Goal: Information Seeking & Learning: Learn about a topic

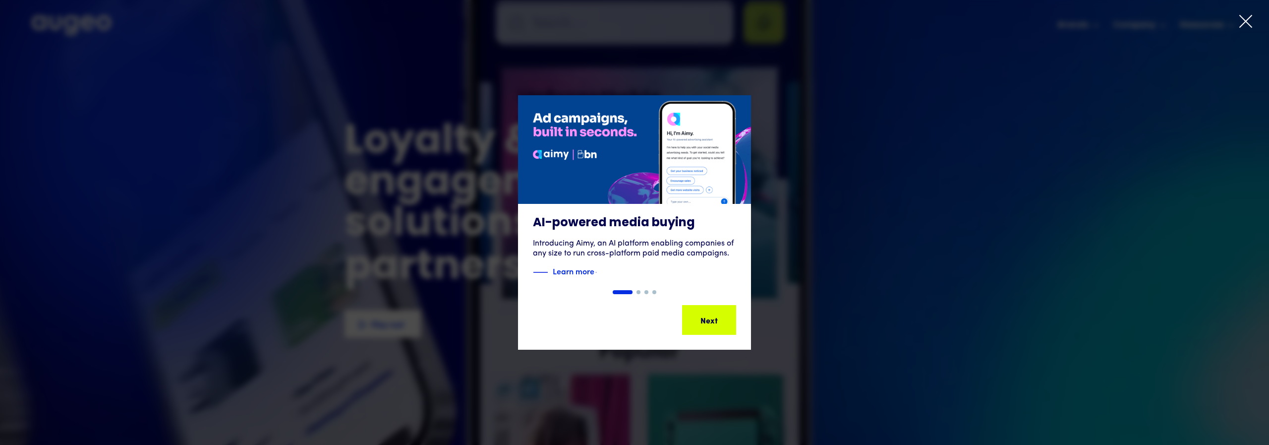
click at [1249, 19] on icon at bounding box center [1246, 21] width 15 height 15
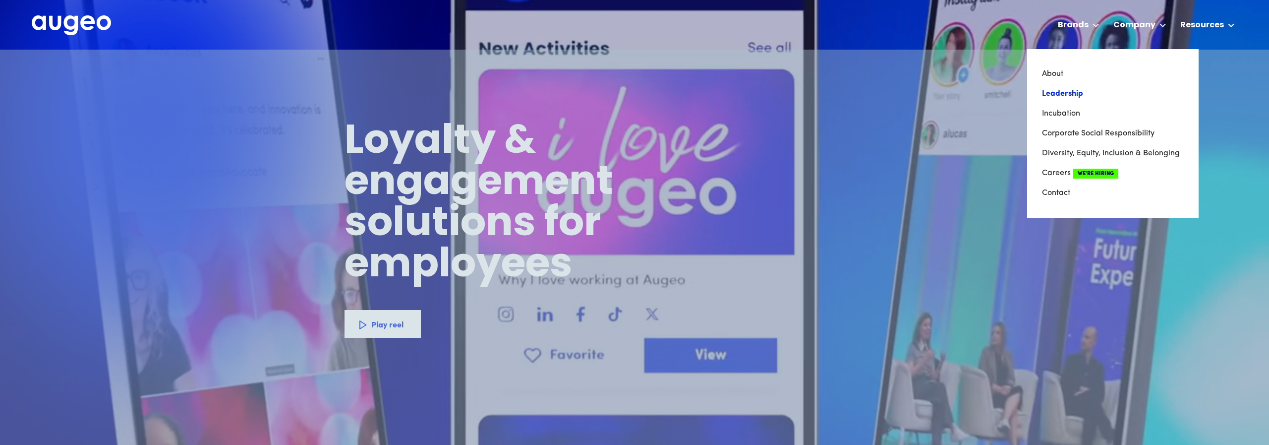
click at [1058, 92] on link "Leadership" at bounding box center [1113, 94] width 142 height 20
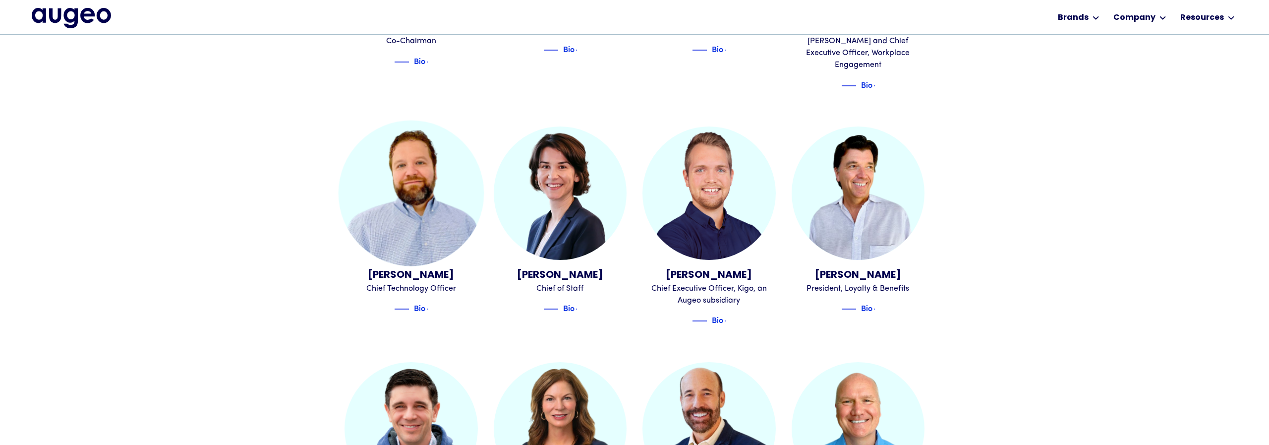
scroll to position [497, 0]
click at [412, 302] on div "Bio" at bounding box center [401, 308] width 52 height 12
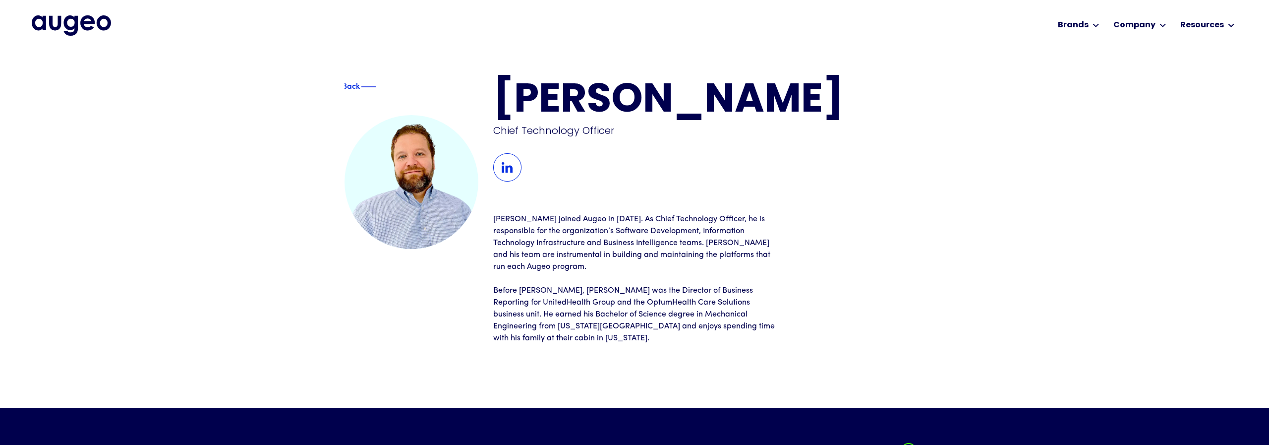
click at [512, 169] on img at bounding box center [507, 167] width 28 height 28
